Goal: Information Seeking & Learning: Learn about a topic

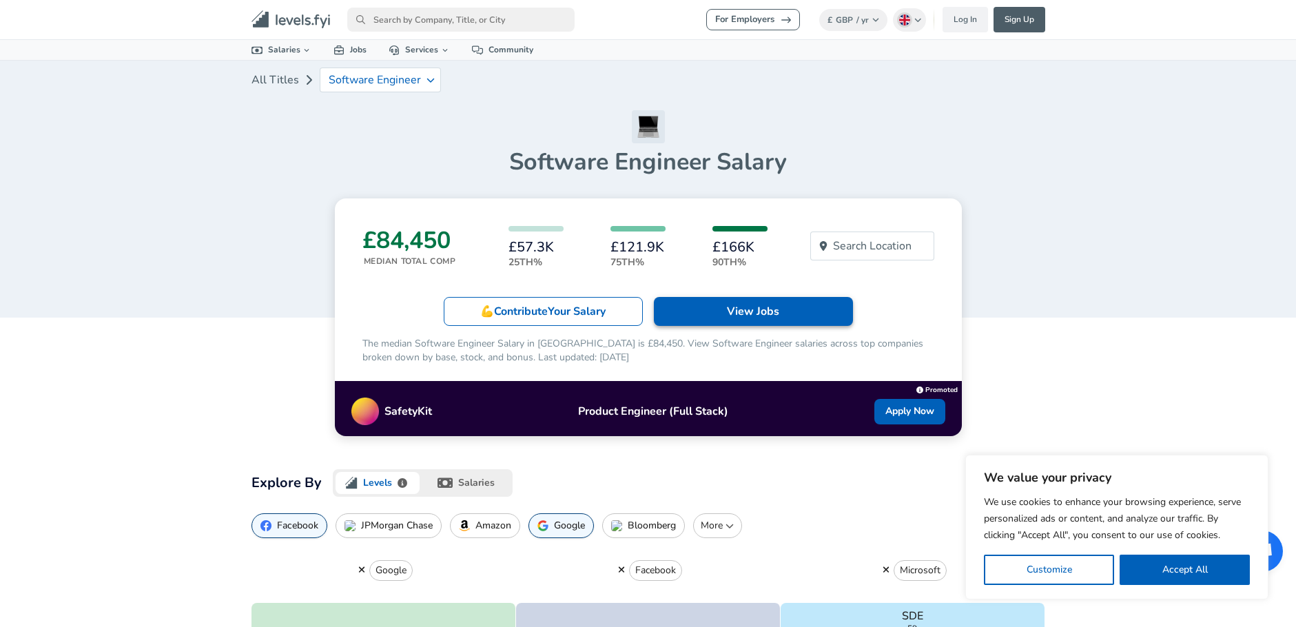
click at [783, 299] on link "View Jobs" at bounding box center [753, 311] width 199 height 29
click at [396, 75] on p "Software Engineer" at bounding box center [375, 80] width 92 height 12
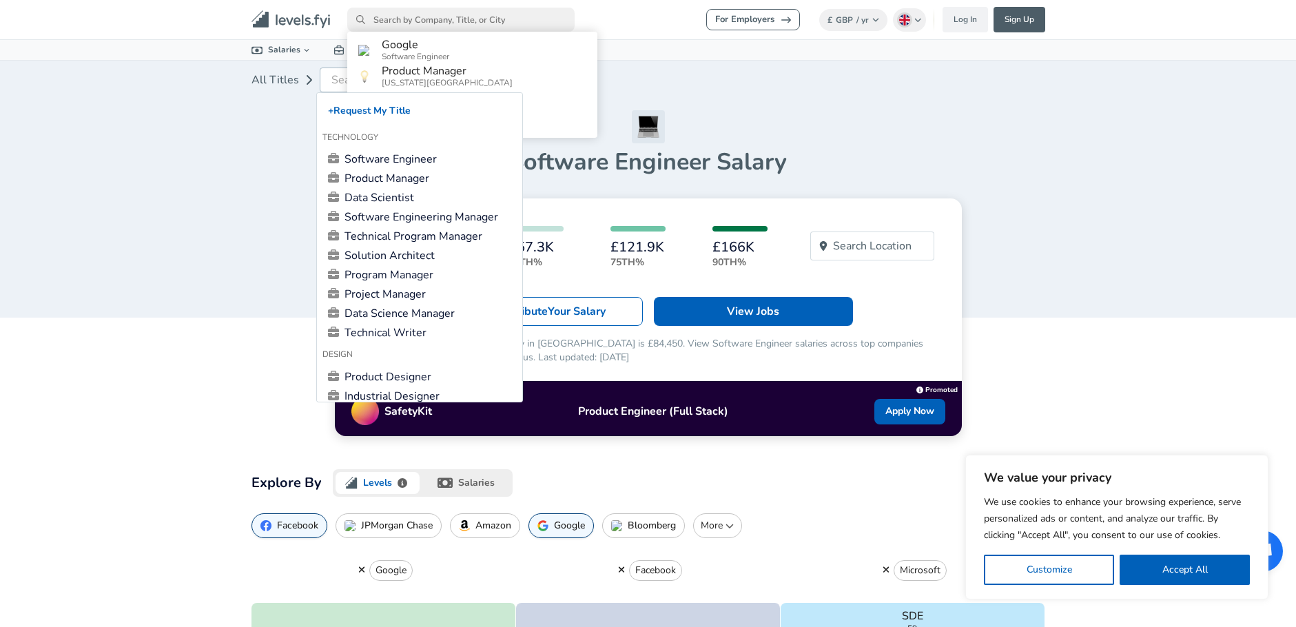
click at [378, 16] on input "primary" at bounding box center [460, 20] width 227 height 24
